Goal: Ask a question

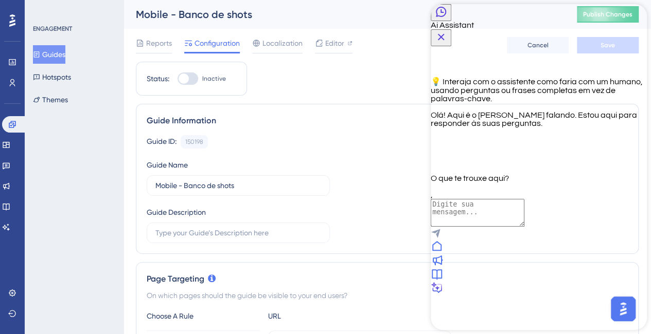
click at [446, 17] on icon "Back Button" at bounding box center [441, 12] width 10 height 10
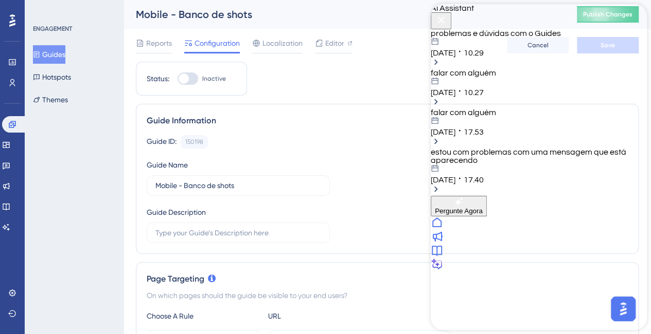
click at [483, 215] on span "Pergunte Agora" at bounding box center [459, 211] width 48 height 8
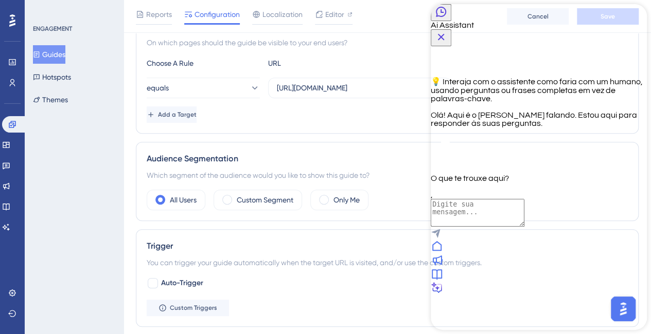
scroll to position [51, 0]
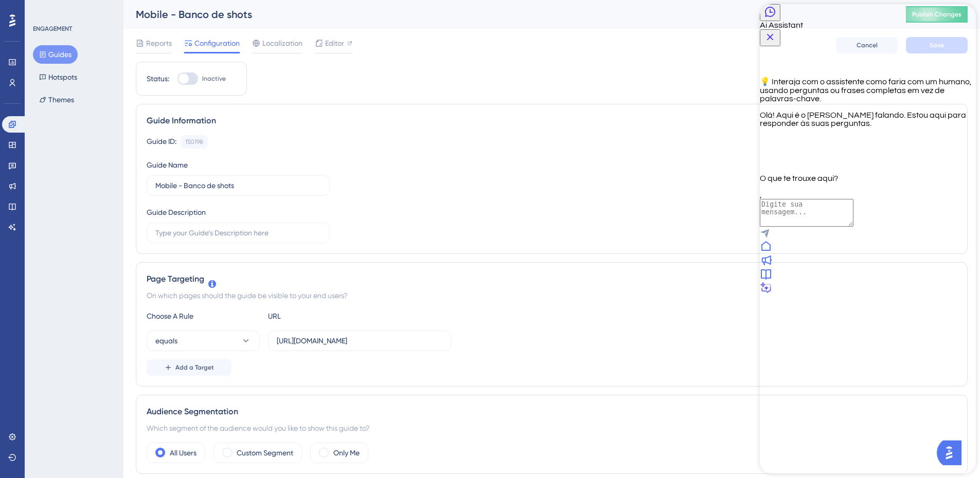
click at [658, 31] on icon "Close Button" at bounding box center [770, 37] width 12 height 12
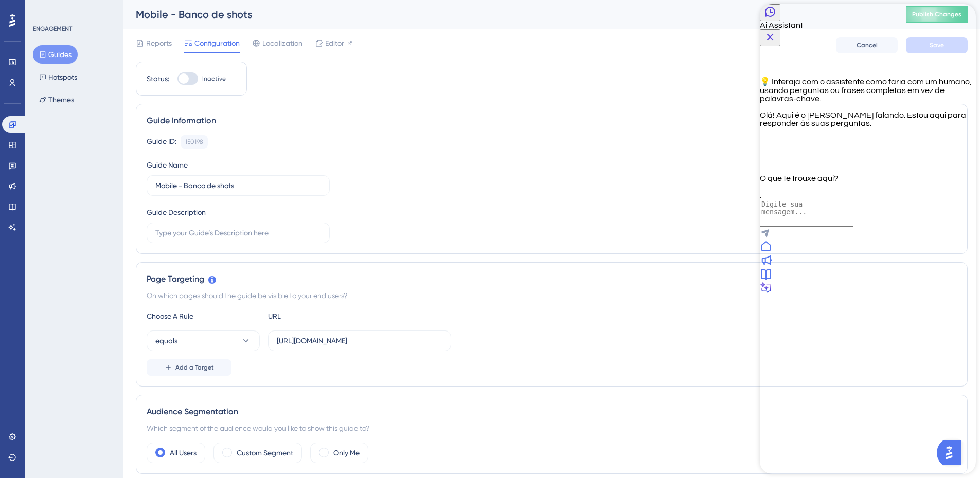
click at [658, 251] on icon at bounding box center [765, 246] width 9 height 10
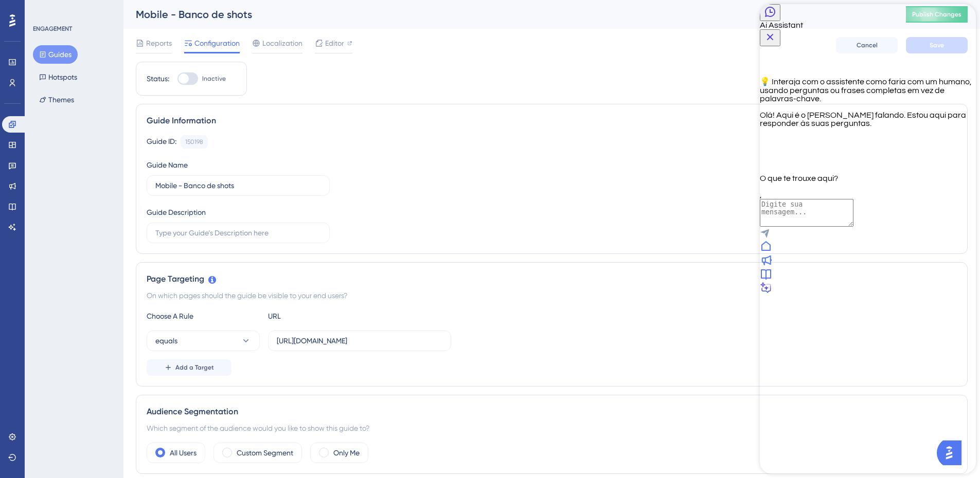
click at [658, 12] on button "Back Button" at bounding box center [770, 12] width 21 height 17
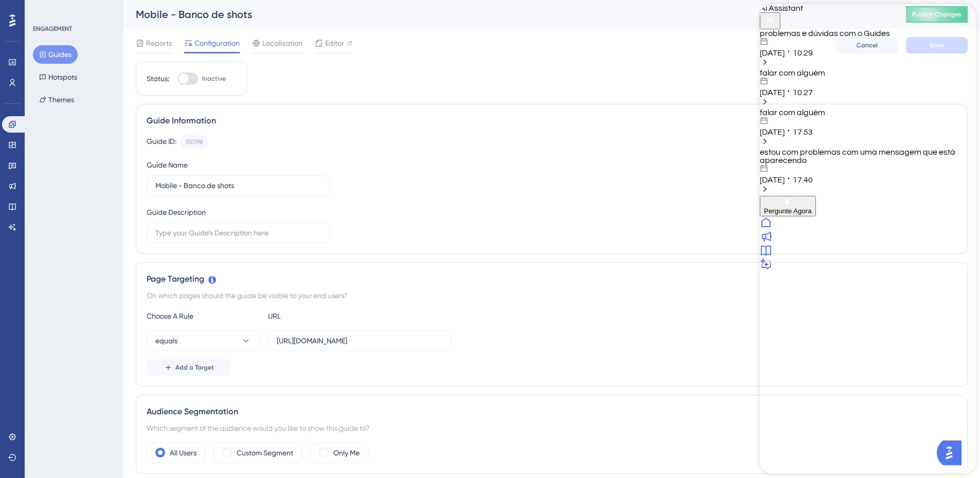
click at [658, 97] on div "falar com alguém 07.08.2025 10.27" at bounding box center [868, 83] width 216 height 28
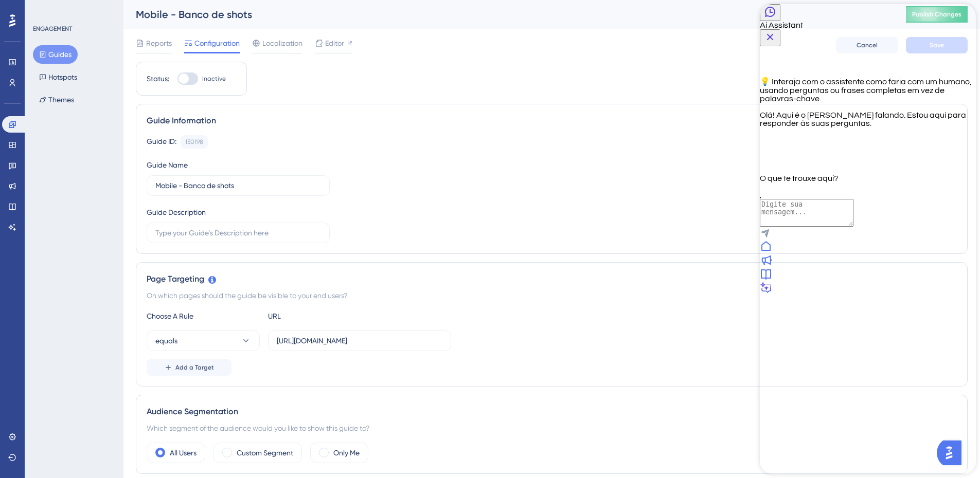
click at [658, 10] on div "Ai Assistant" at bounding box center [868, 25] width 216 height 42
click at [658, 17] on icon "Back Button" at bounding box center [770, 12] width 10 height 10
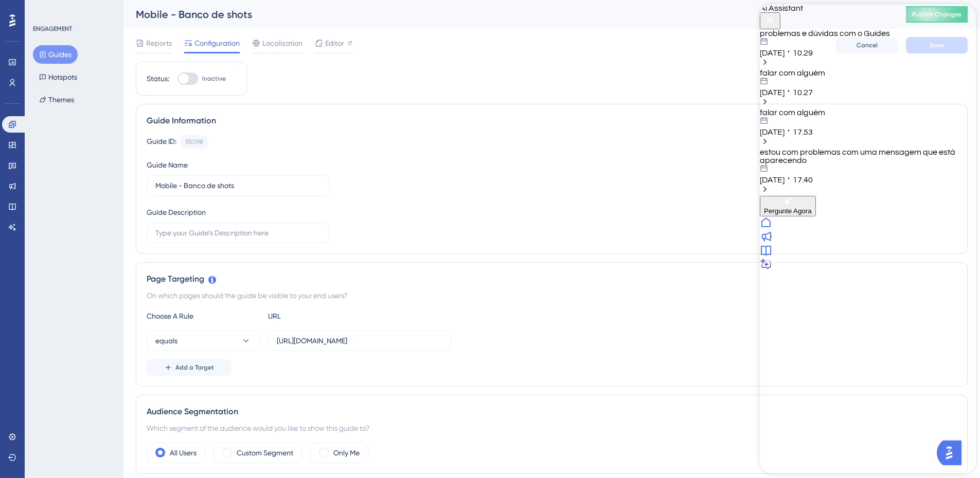
click at [658, 165] on div "estou com problemas com uma mensagem que está aparecendo" at bounding box center [868, 156] width 216 height 16
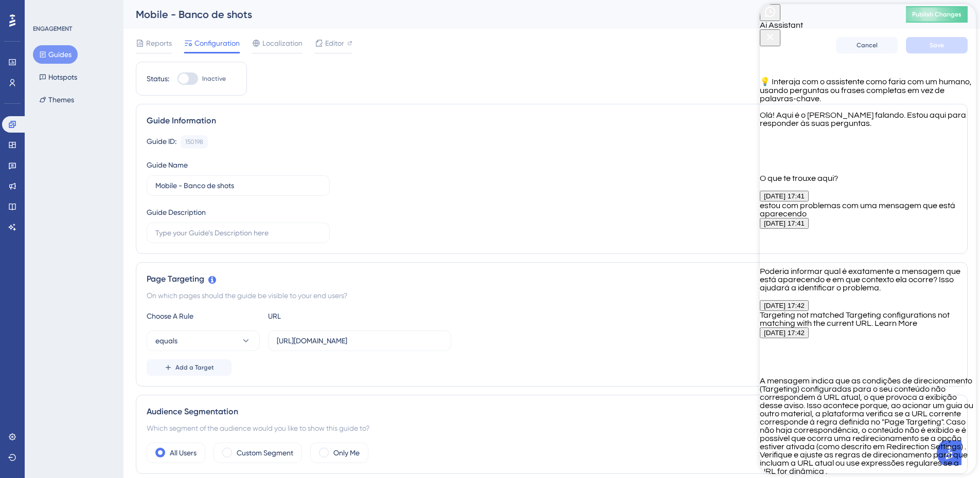
click at [658, 34] on icon "Close Button" at bounding box center [770, 37] width 7 height 7
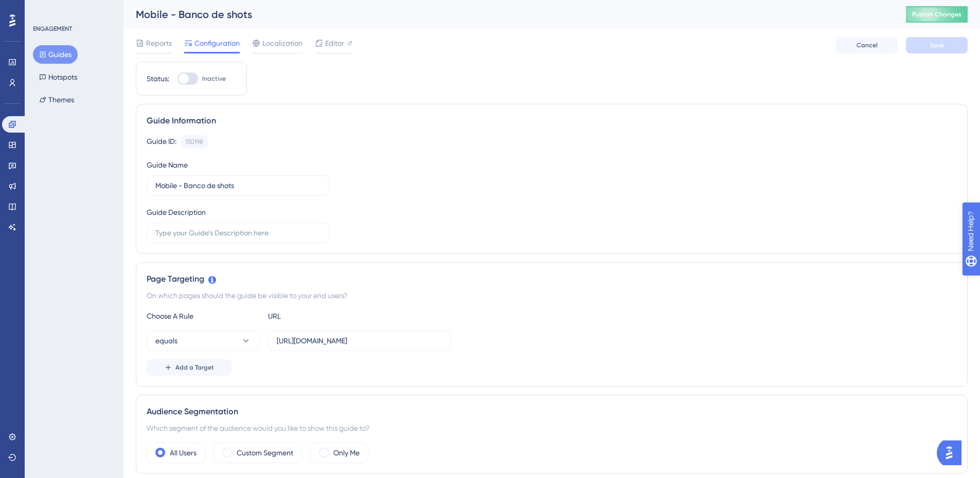
drag, startPoint x: 1000, startPoint y: 284, endPoint x: 1946, endPoint y: 513, distance: 973.3
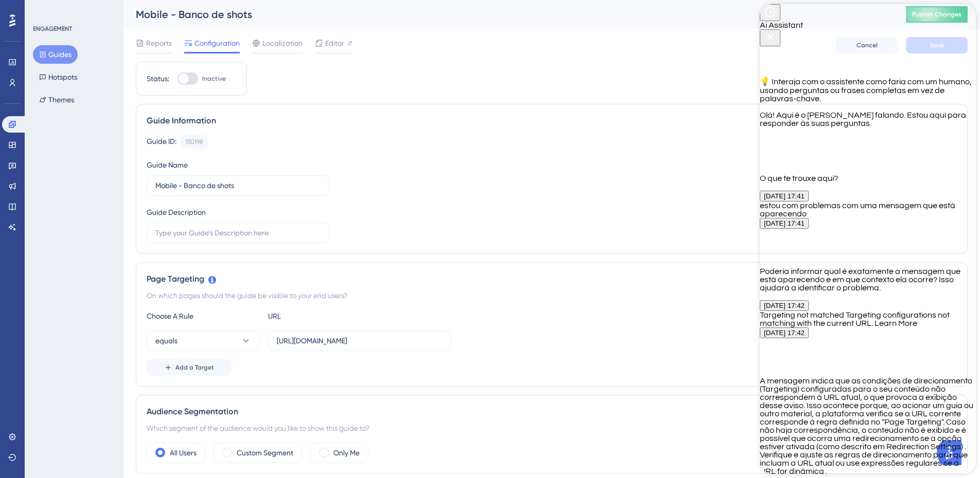
scroll to position [863, 0]
click at [658, 18] on icon "Back Button" at bounding box center [770, 12] width 12 height 12
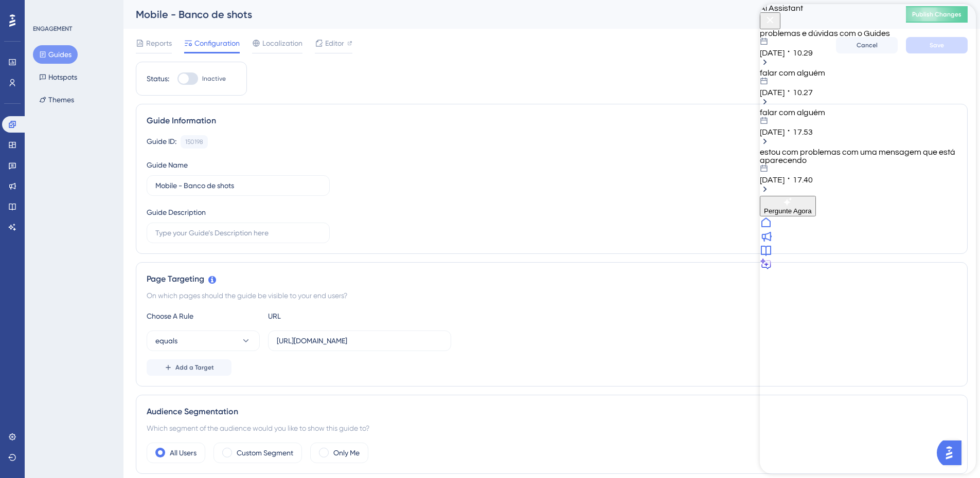
click at [658, 148] on div "falar com alguém 06.08.2025 17.53" at bounding box center [868, 129] width 216 height 40
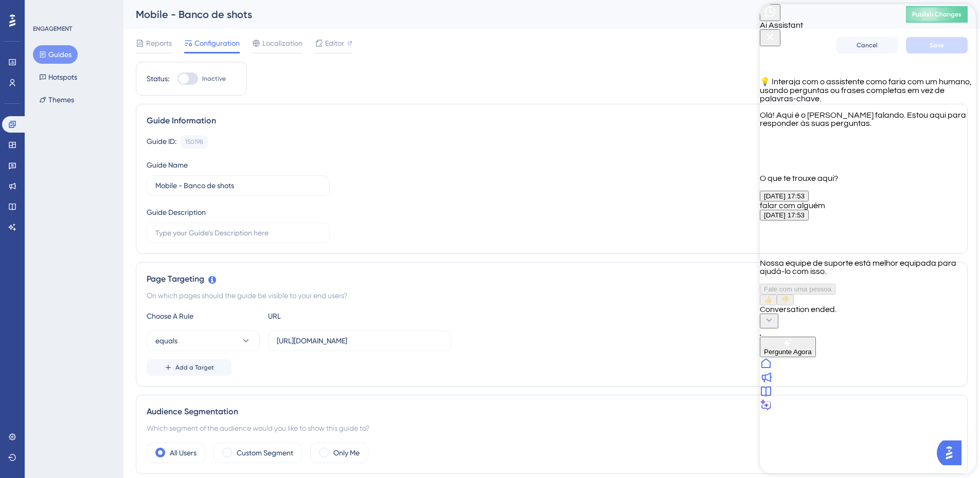
scroll to position [378, 0]
click at [658, 31] on icon "Close Button" at bounding box center [770, 37] width 12 height 12
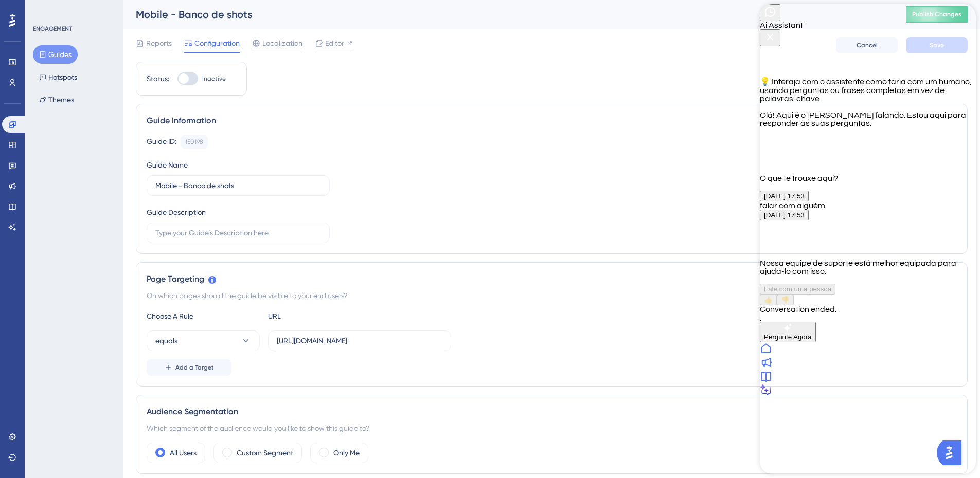
click at [658, 18] on icon "Back Button" at bounding box center [770, 12] width 12 height 12
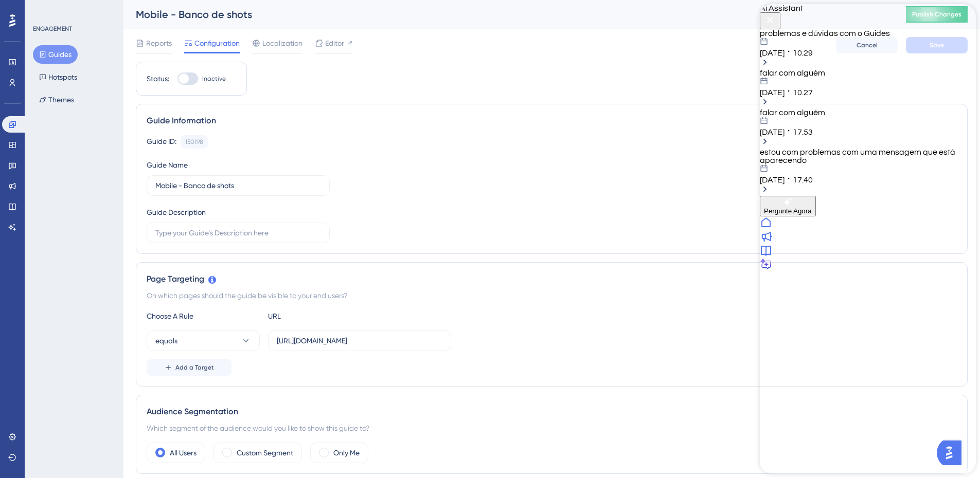
click at [658, 57] on span "10.29" at bounding box center [803, 53] width 20 height 8
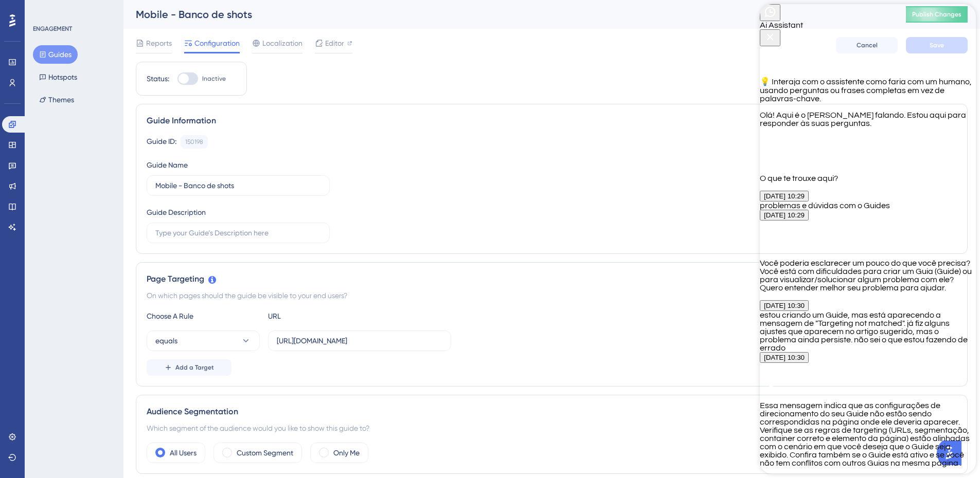
scroll to position [1162, 0]
click at [658, 18] on icon "Back Button" at bounding box center [770, 12] width 12 height 12
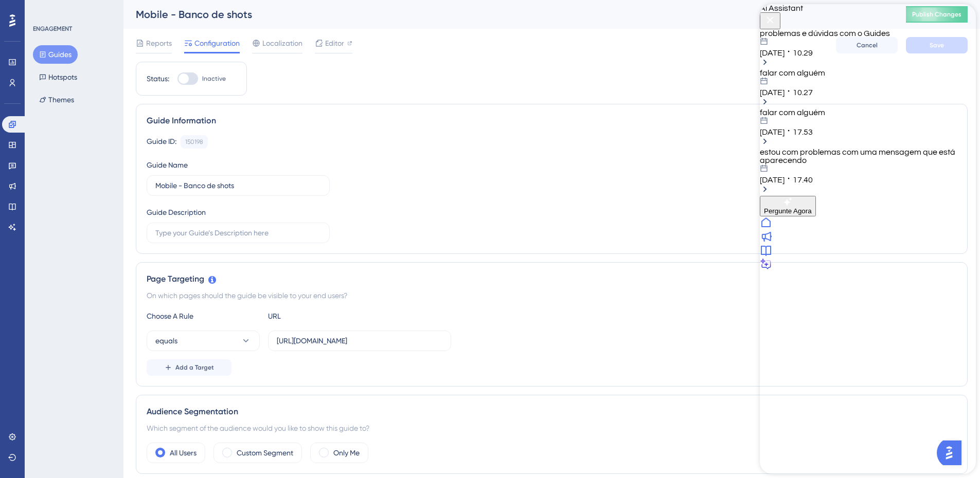
click at [658, 57] on span "10.29" at bounding box center [803, 53] width 20 height 8
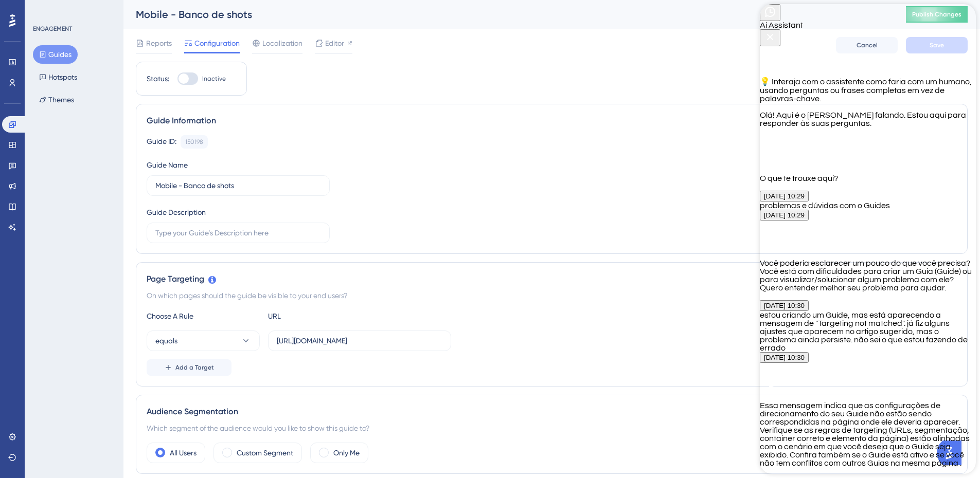
click at [658, 31] on icon "Close Button" at bounding box center [770, 37] width 12 height 12
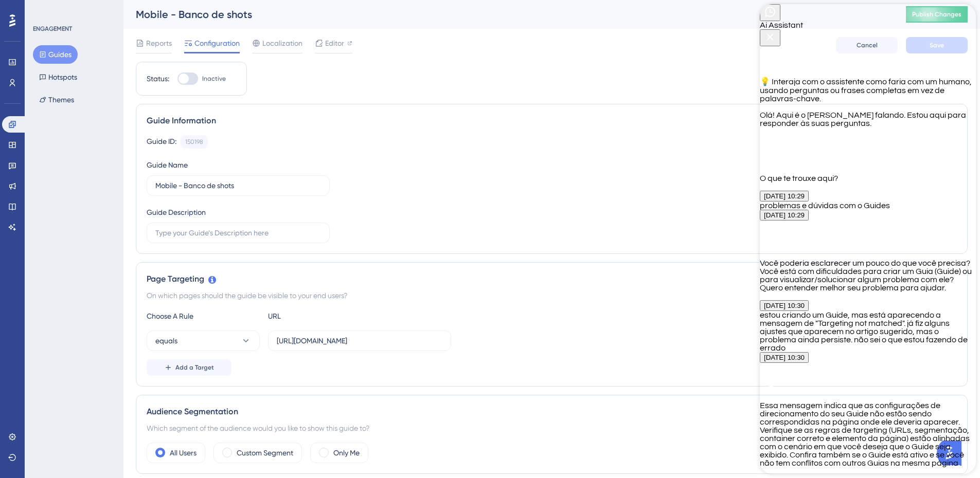
click at [658, 34] on icon "Close Button" at bounding box center [770, 37] width 7 height 7
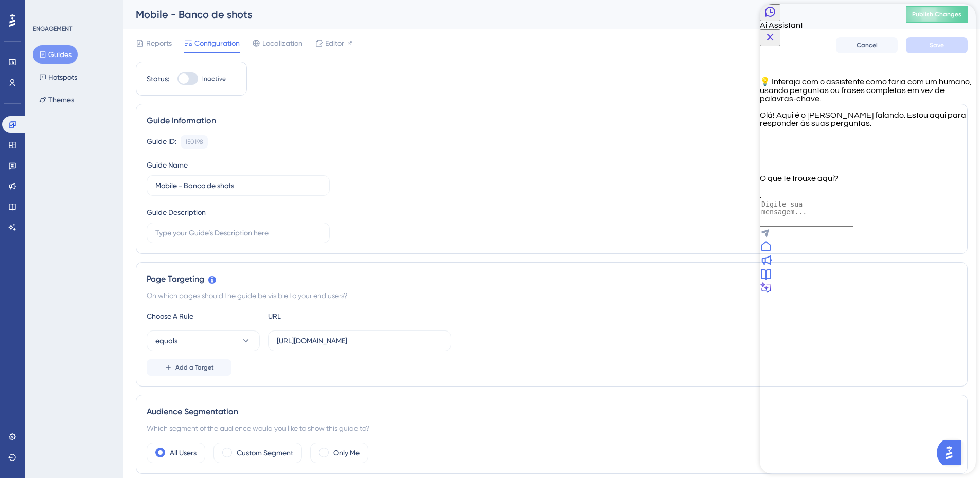
click at [776, 31] on icon "Close Button" at bounding box center [770, 37] width 12 height 12
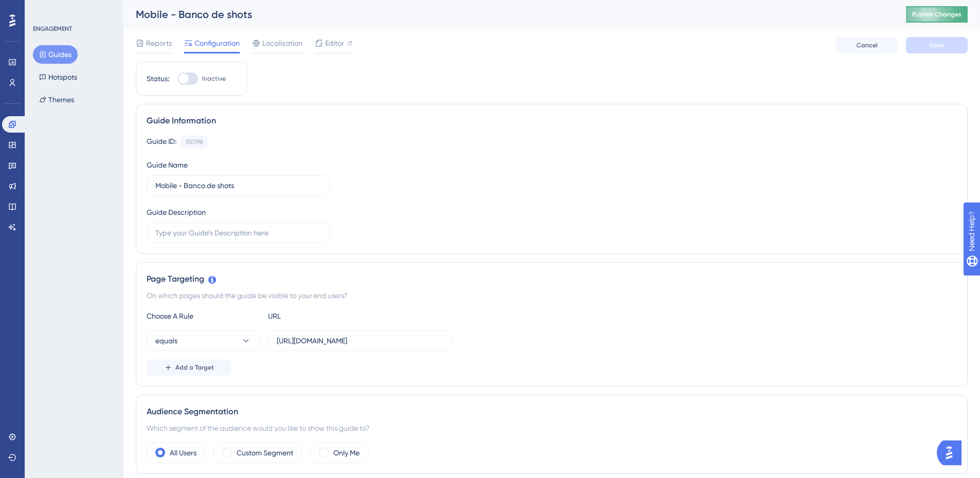
click at [0, 0] on button "Publish Changes" at bounding box center [0, 0] width 0 height 0
click at [987, 292] on span "Need Help?" at bounding box center [999, 284] width 56 height 17
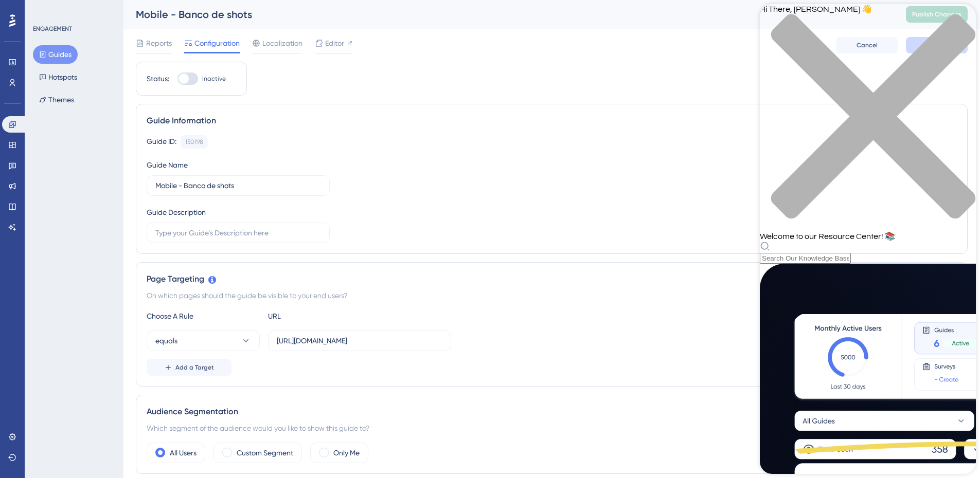
click at [882, 63] on div "Hi There, João Victor 👋 Welcome to our Resource Center! 📚" at bounding box center [868, 134] width 216 height 260
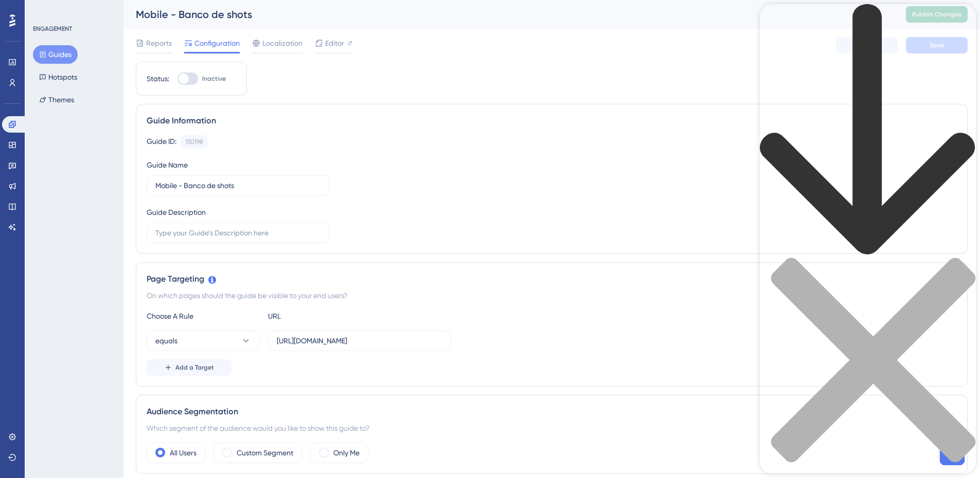
type input "falar com alguém"
click at [779, 21] on icon "back to header" at bounding box center [868, 130] width 216 height 252
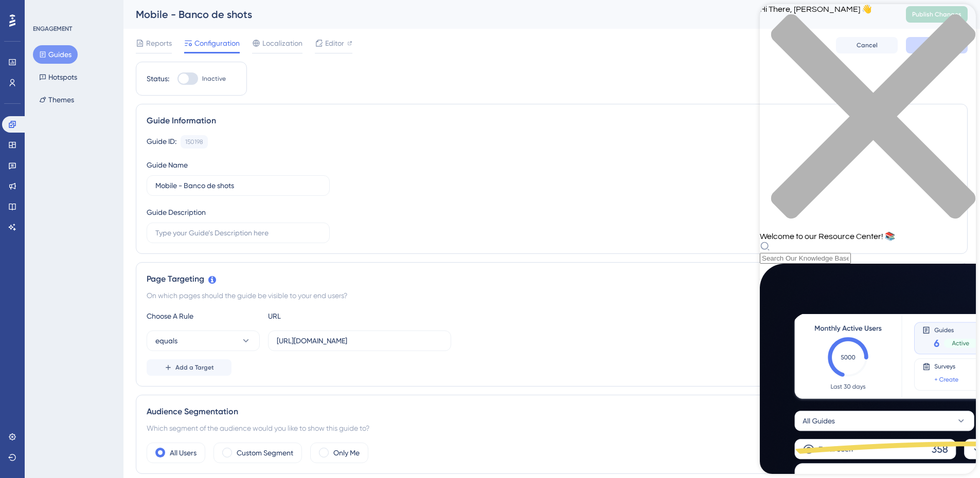
click at [960, 21] on icon "close resource center" at bounding box center [873, 116] width 204 height 204
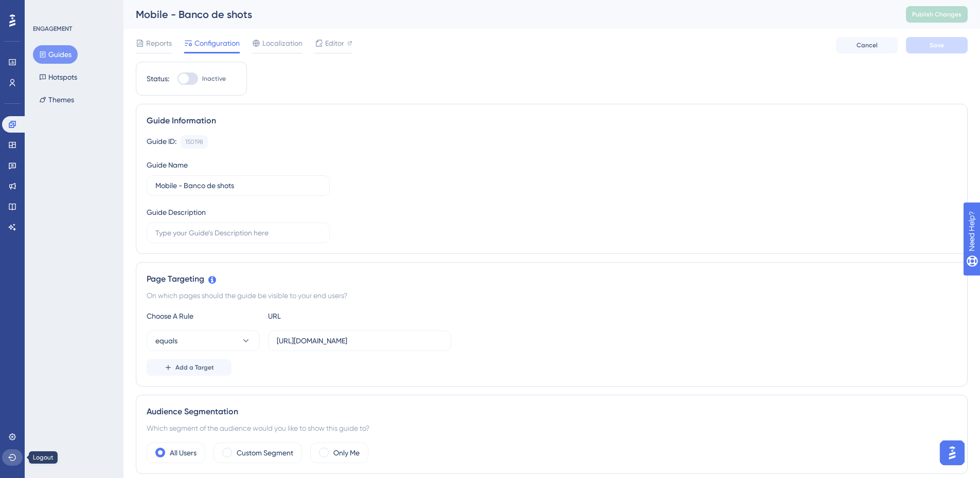
click at [8, 463] on button at bounding box center [12, 458] width 21 height 16
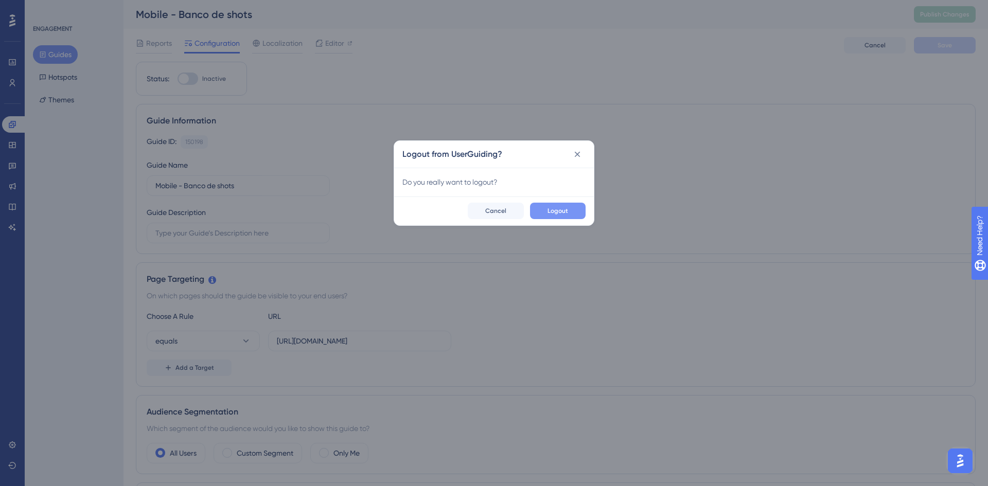
click at [578, 216] on button "Logout" at bounding box center [558, 211] width 56 height 16
